Goal: Navigation & Orientation: Find specific page/section

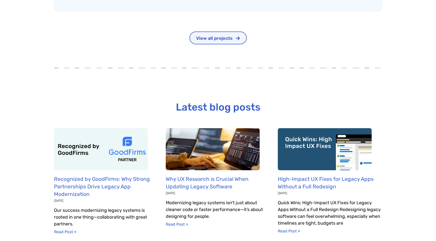
scroll to position [1628, 0]
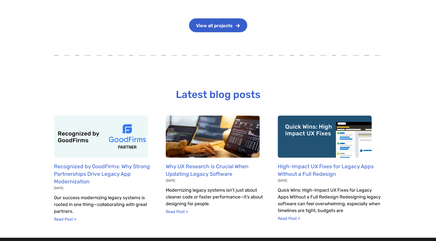
click at [205, 23] on span "View all projects" at bounding box center [214, 25] width 37 height 5
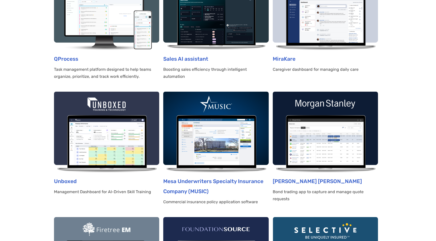
click at [77, 111] on img at bounding box center [106, 132] width 105 height 81
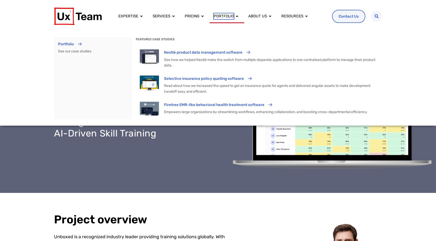
click at [220, 15] on span "Portfolio" at bounding box center [224, 16] width 20 height 6
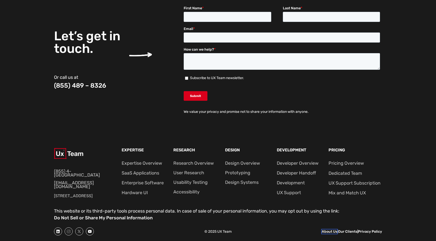
click at [324, 231] on link "About Us" at bounding box center [330, 232] width 16 height 4
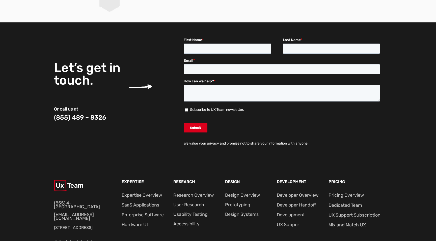
scroll to position [659, 0]
